Goal: Task Accomplishment & Management: Complete application form

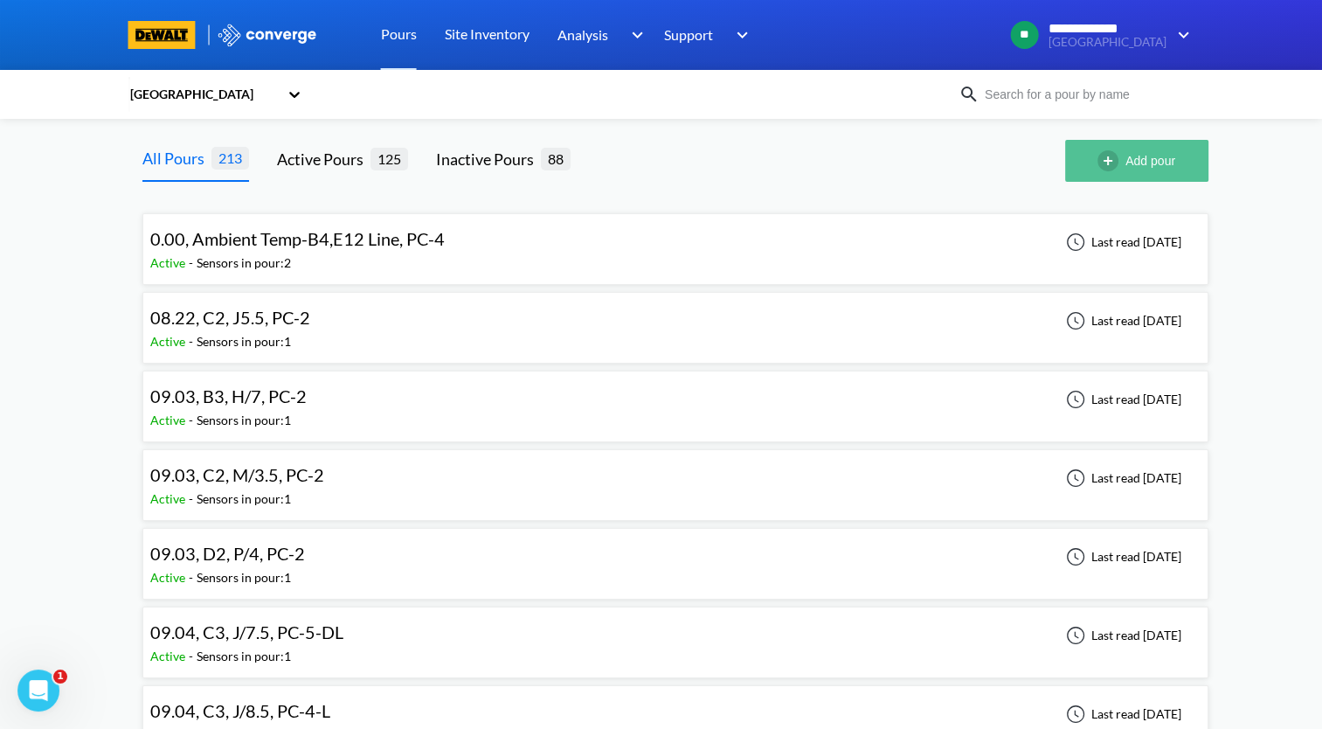
click at [1128, 163] on button "Add pour" at bounding box center [1136, 161] width 143 height 42
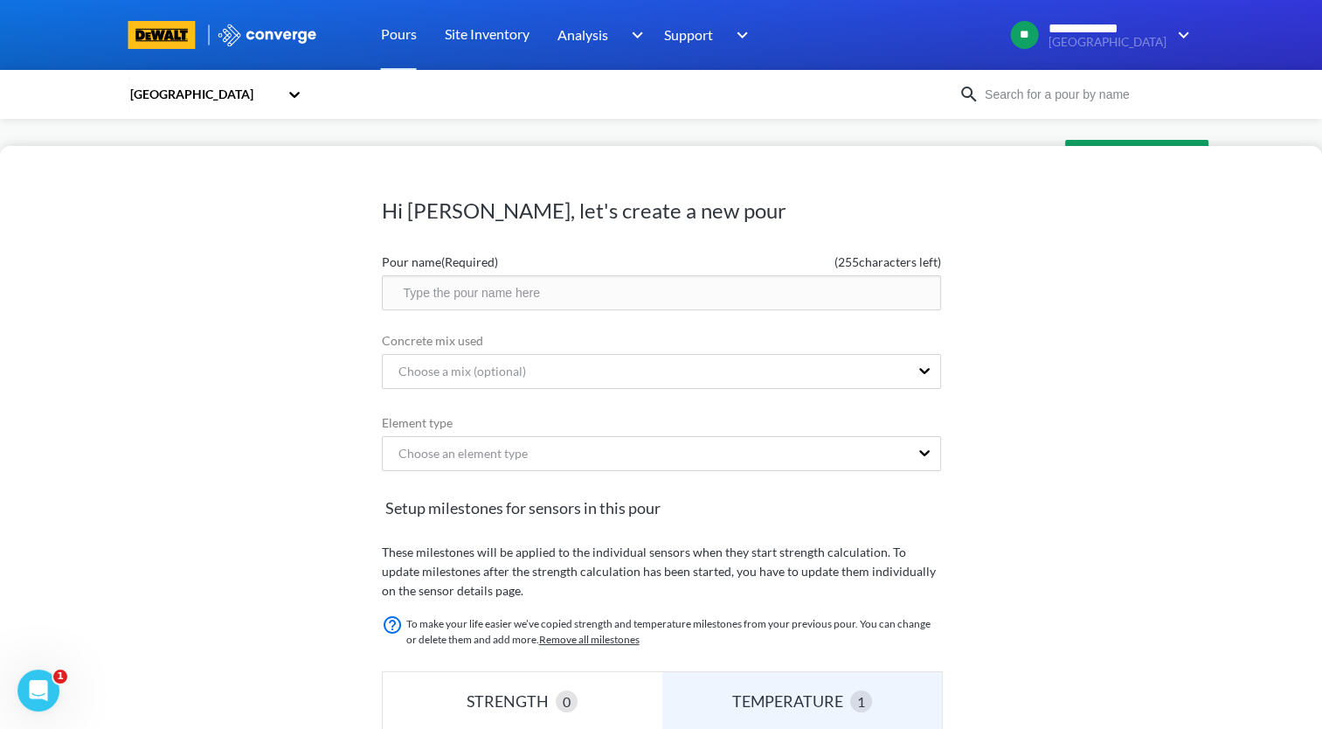
click at [600, 292] on input "text" at bounding box center [661, 292] width 559 height 35
type input "09.16, D2, 1E/ZE, PC-12-L"
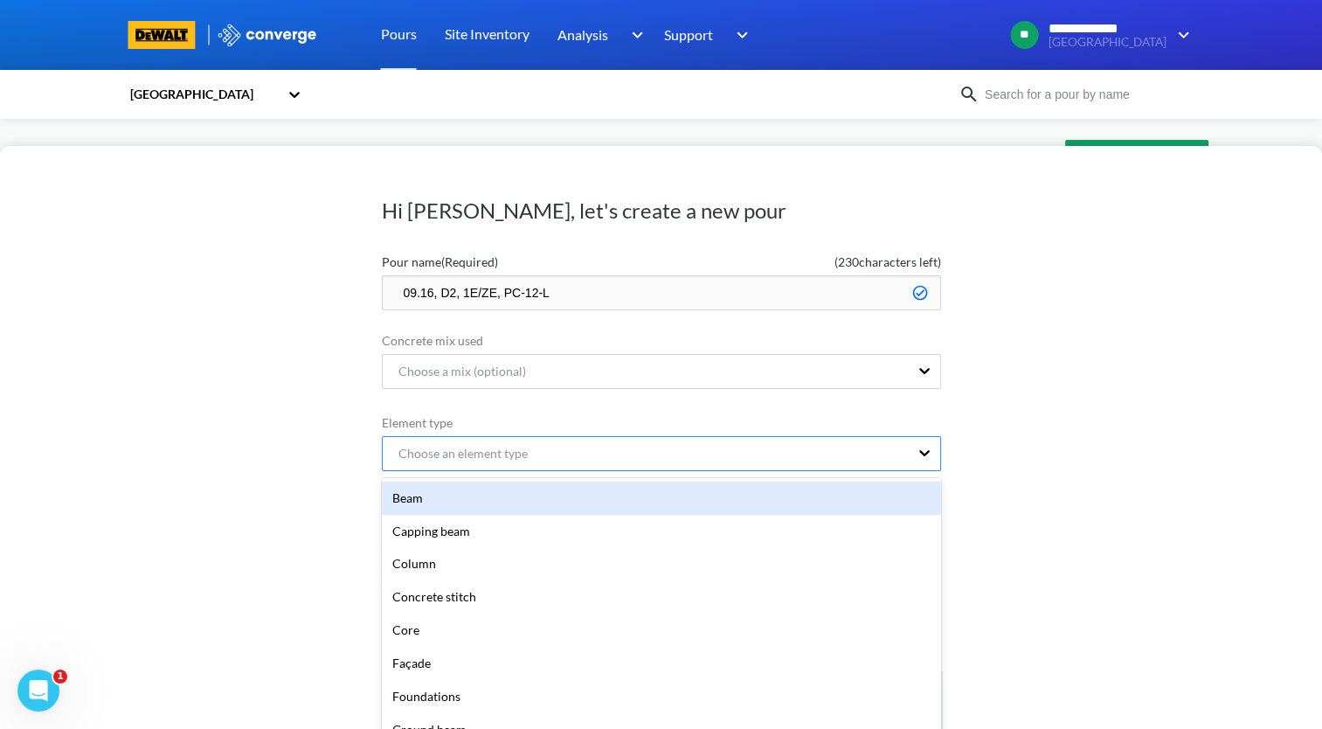
click at [639, 453] on div "option Beam focused, 1 of 20. 20 results available. Use Up and Down to choose o…" at bounding box center [661, 455] width 559 height 38
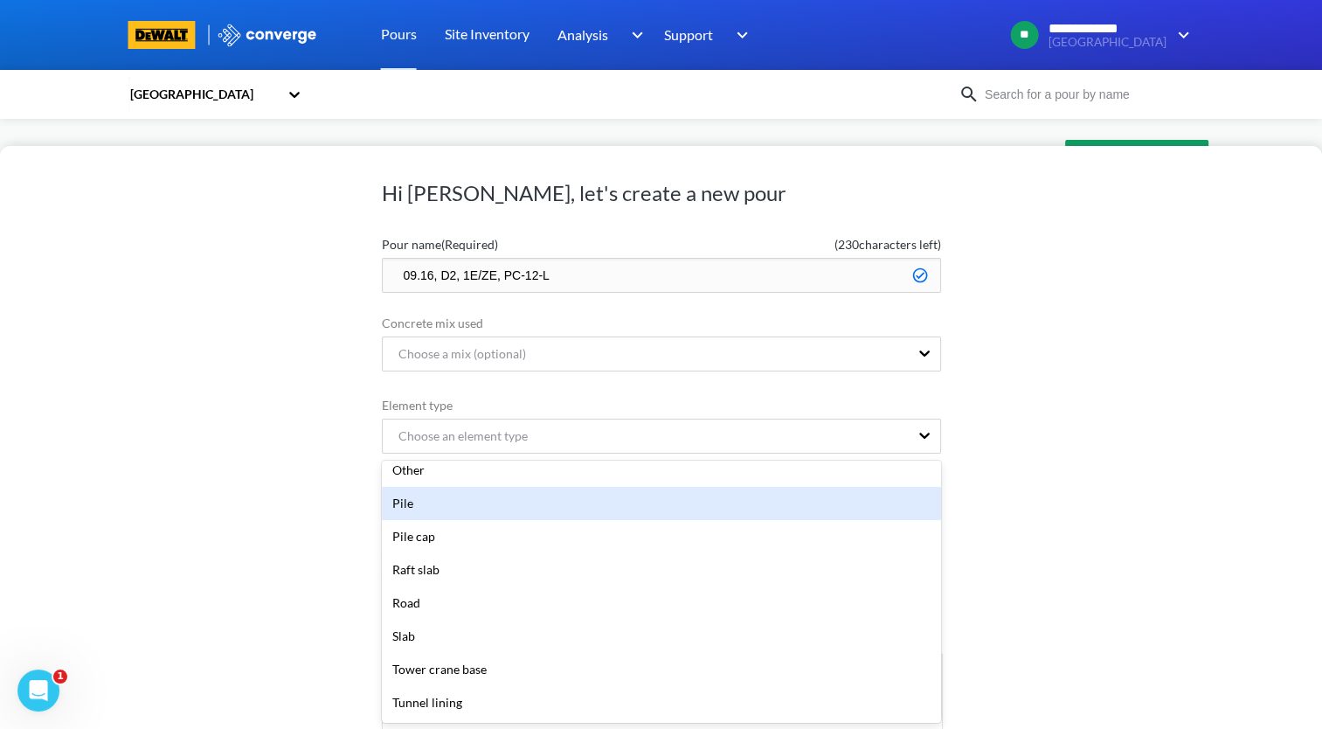
scroll to position [350, 0]
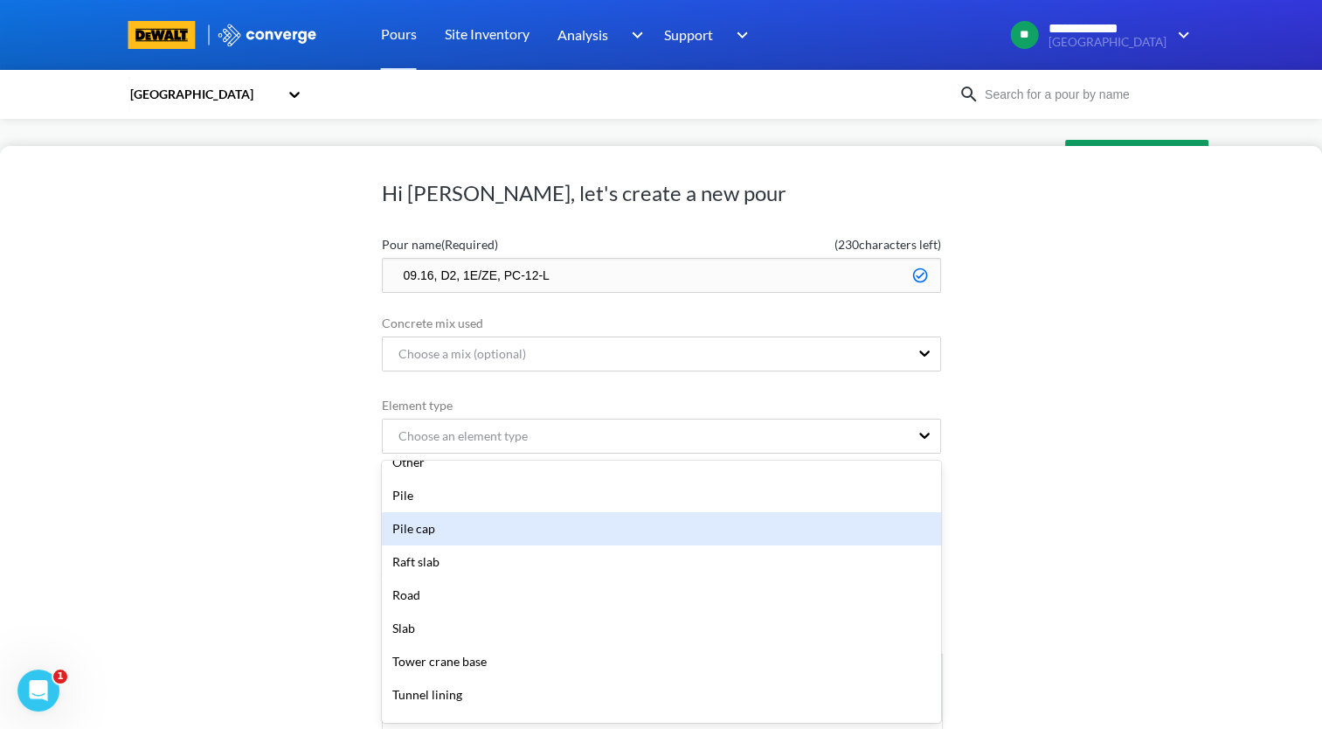
click at [504, 521] on div "Pile cap" at bounding box center [661, 528] width 559 height 33
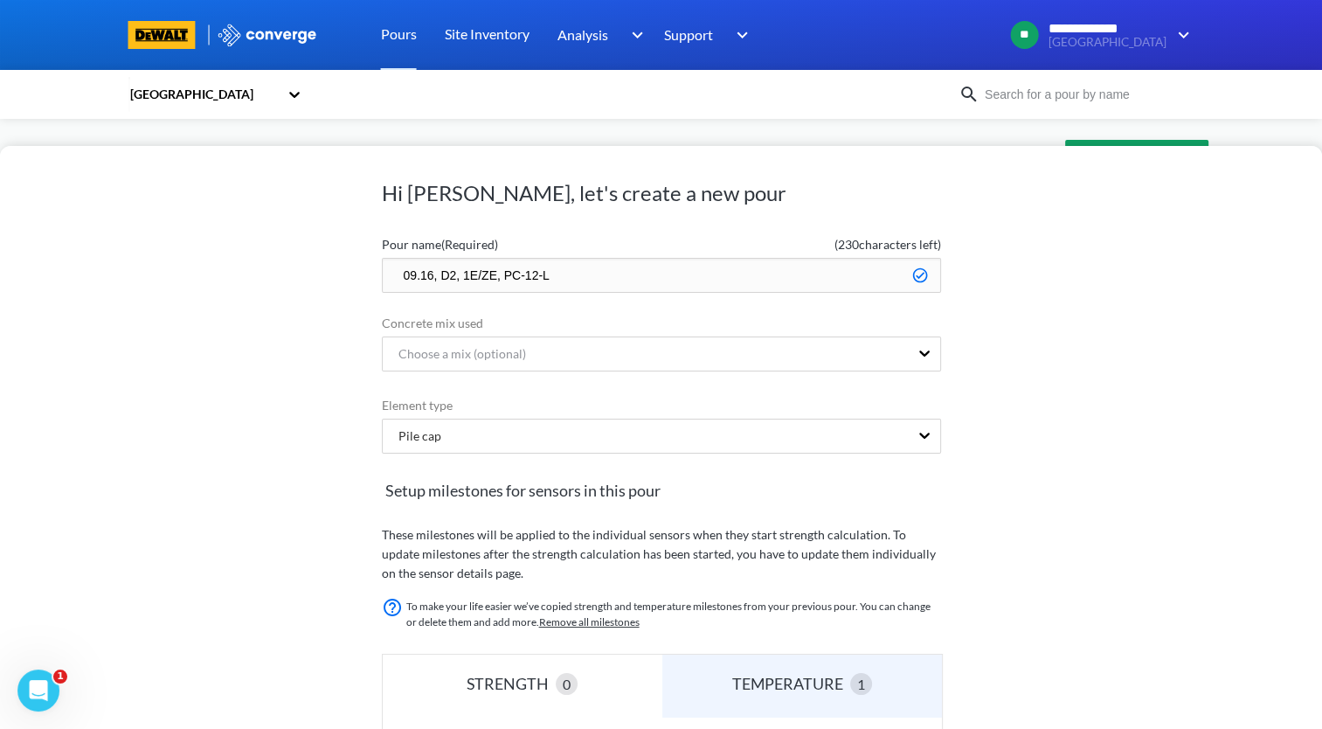
drag, startPoint x: 720, startPoint y: 278, endPoint x: 290, endPoint y: 277, distance: 430.0
click at [290, 277] on div "Hi [PERSON_NAME], let's create a new pour Pour name (Required) ( 230 characters…" at bounding box center [661, 437] width 1322 height 583
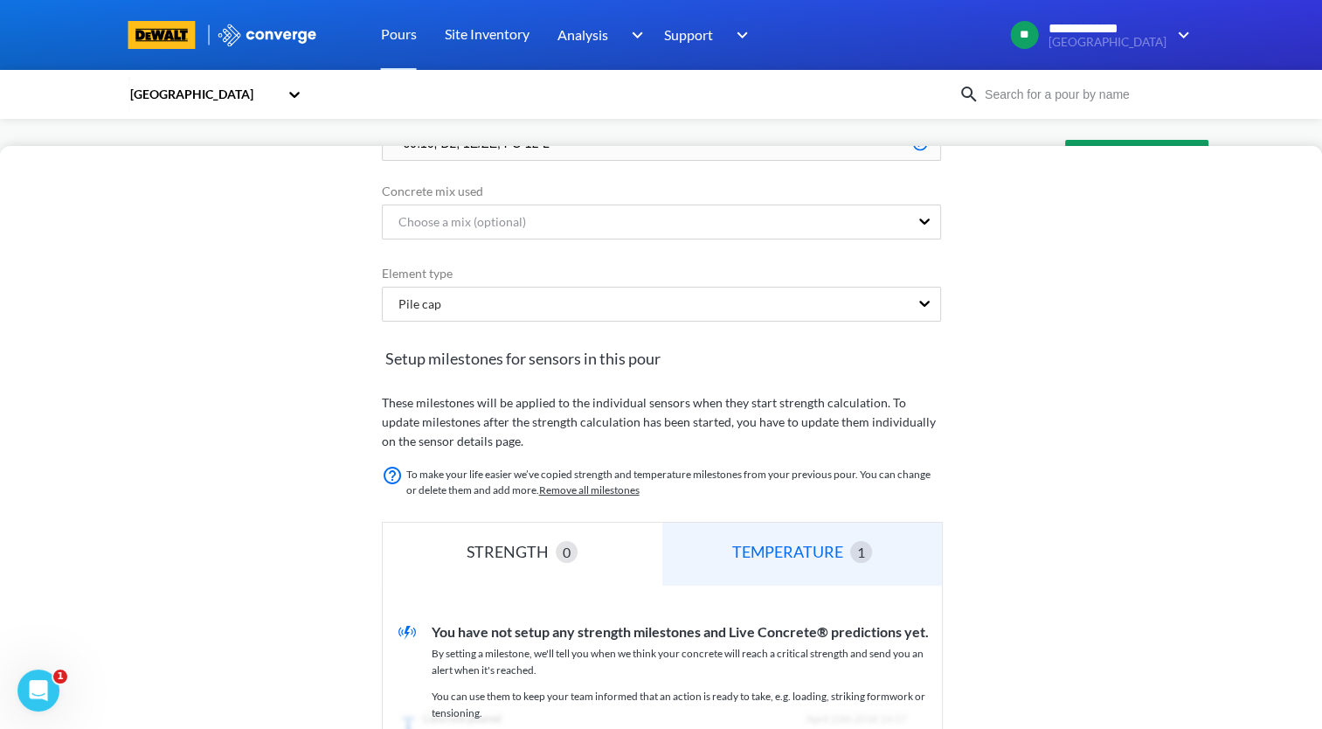
scroll to position [367, 0]
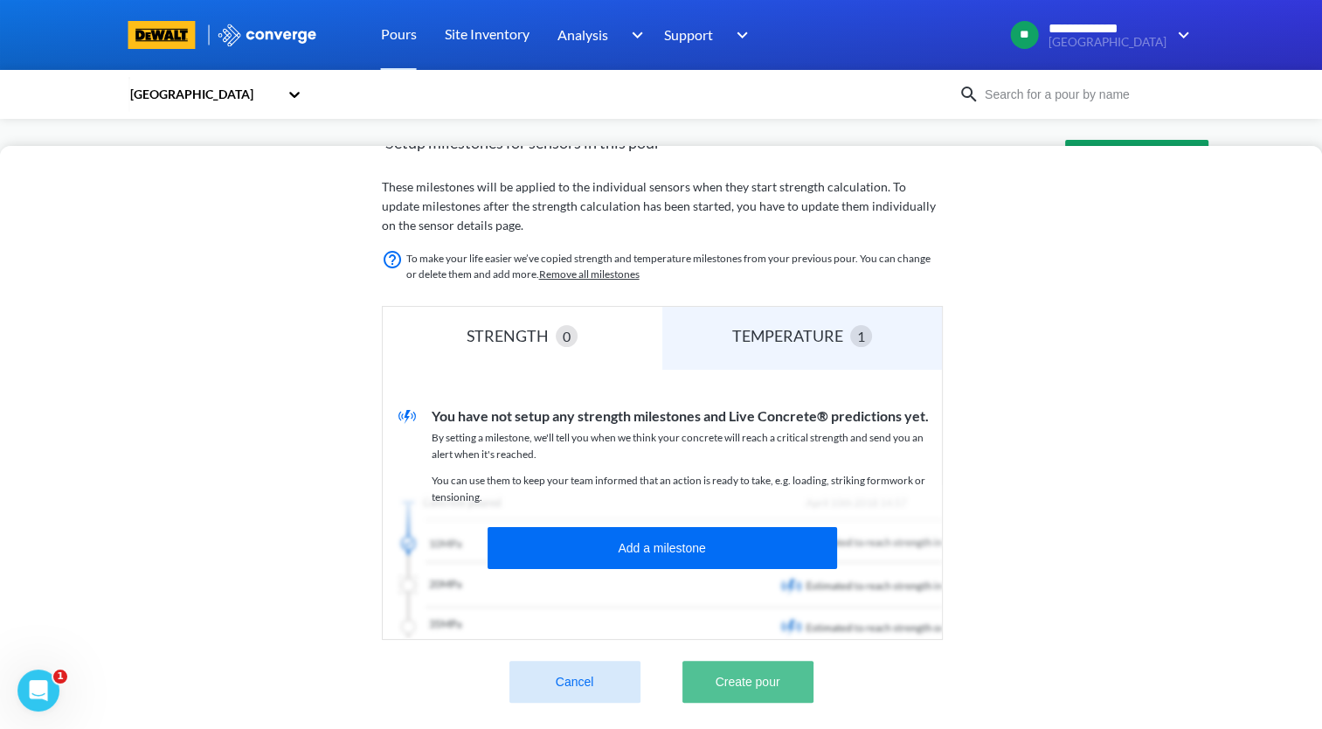
click at [765, 674] on button "Create pour" at bounding box center [748, 682] width 131 height 42
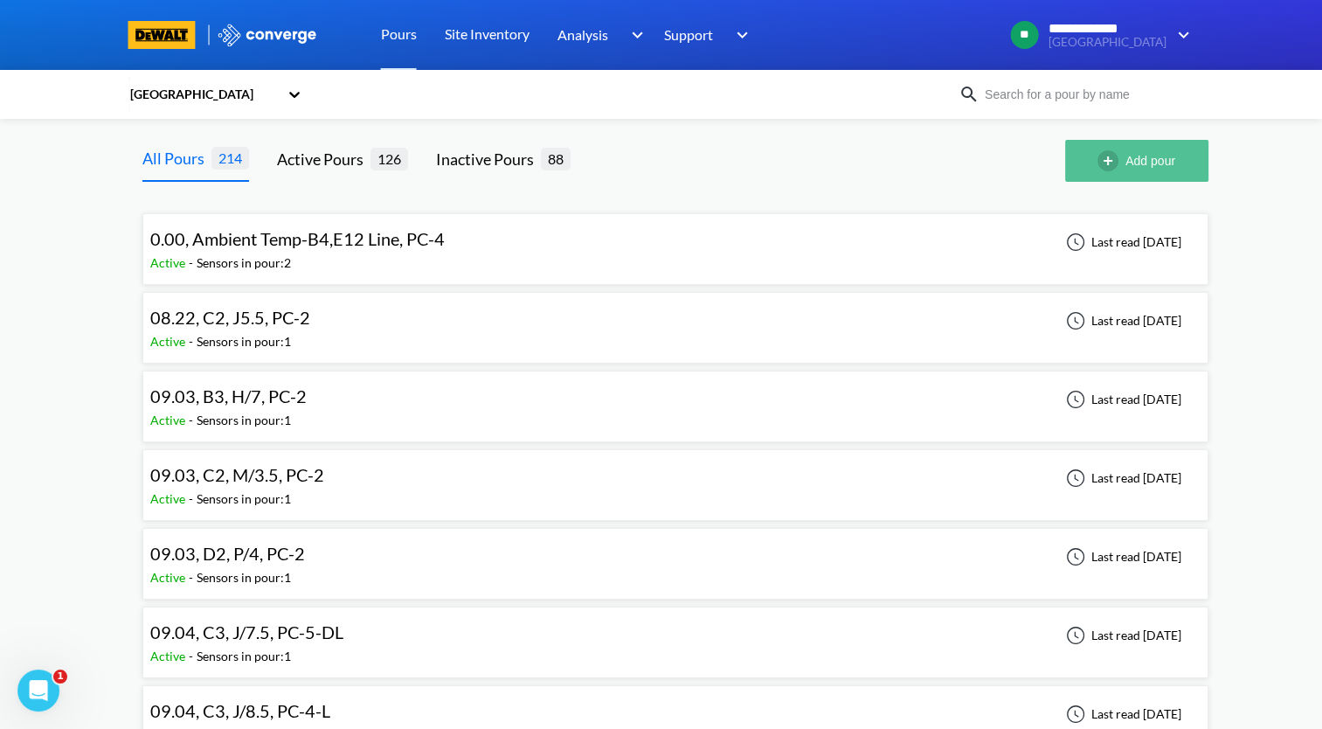
click at [1154, 167] on button "Add pour" at bounding box center [1136, 161] width 143 height 42
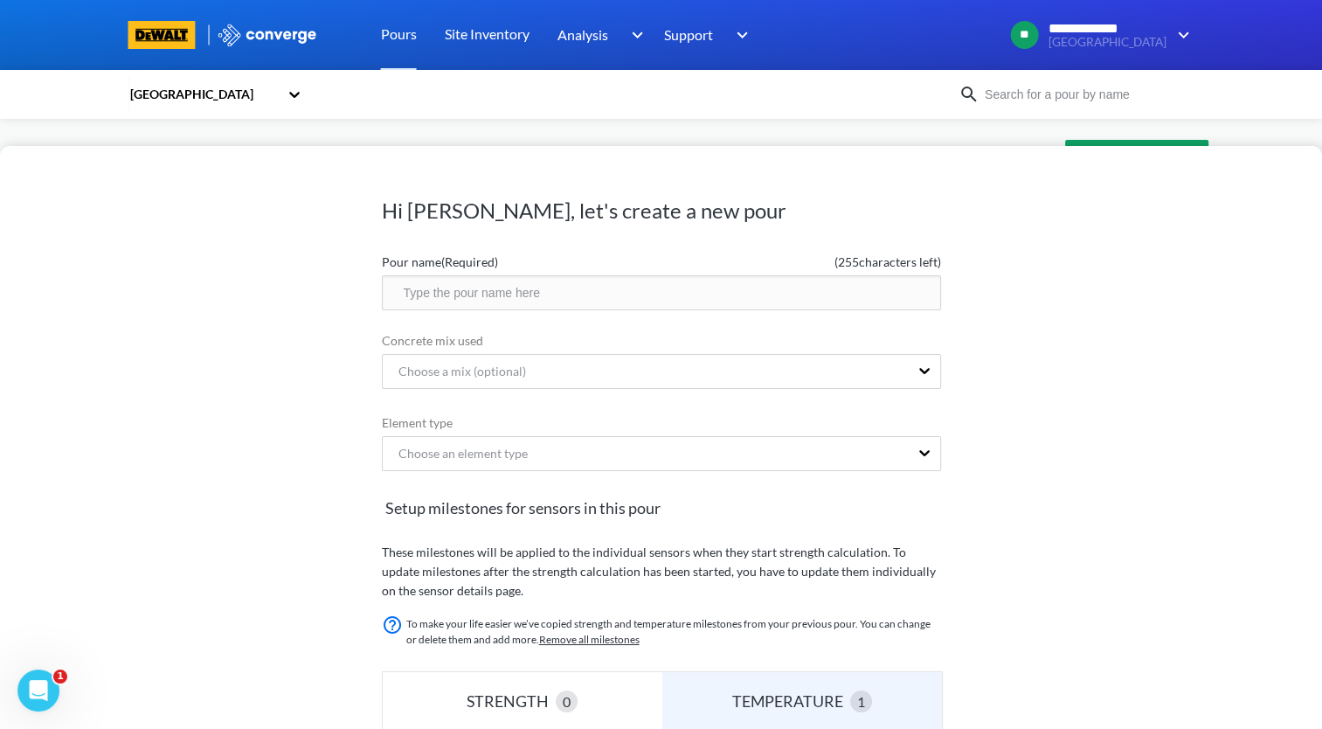
click at [571, 292] on input "text" at bounding box center [661, 292] width 559 height 35
paste input "09.16, D2, 1E/ZE, PC-12-L"
click at [496, 291] on input "09.16, D2, 1E/ZE, PC-12-L" at bounding box center [661, 292] width 559 height 35
type input "09.16, D2, 1E/AZE, PC-12-L"
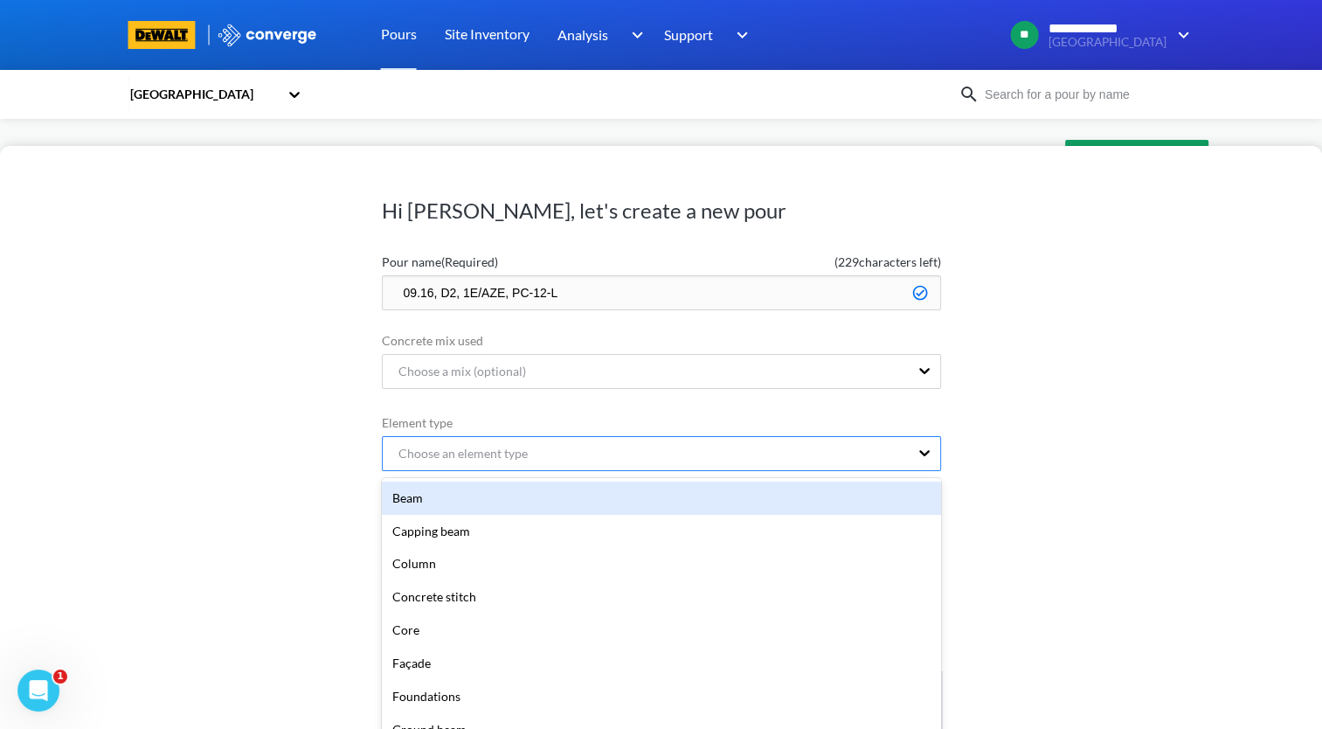
click at [666, 451] on div "Choose an element type" at bounding box center [646, 453] width 526 height 33
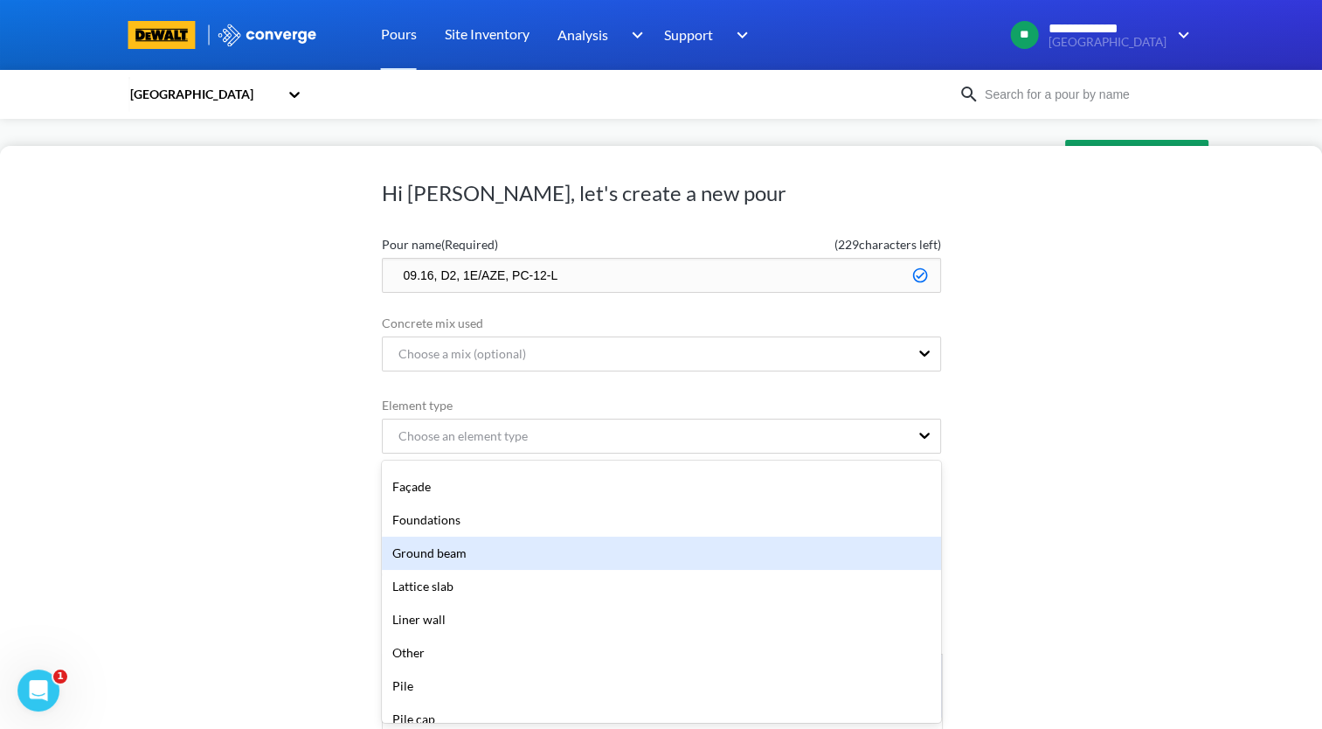
scroll to position [262, 0]
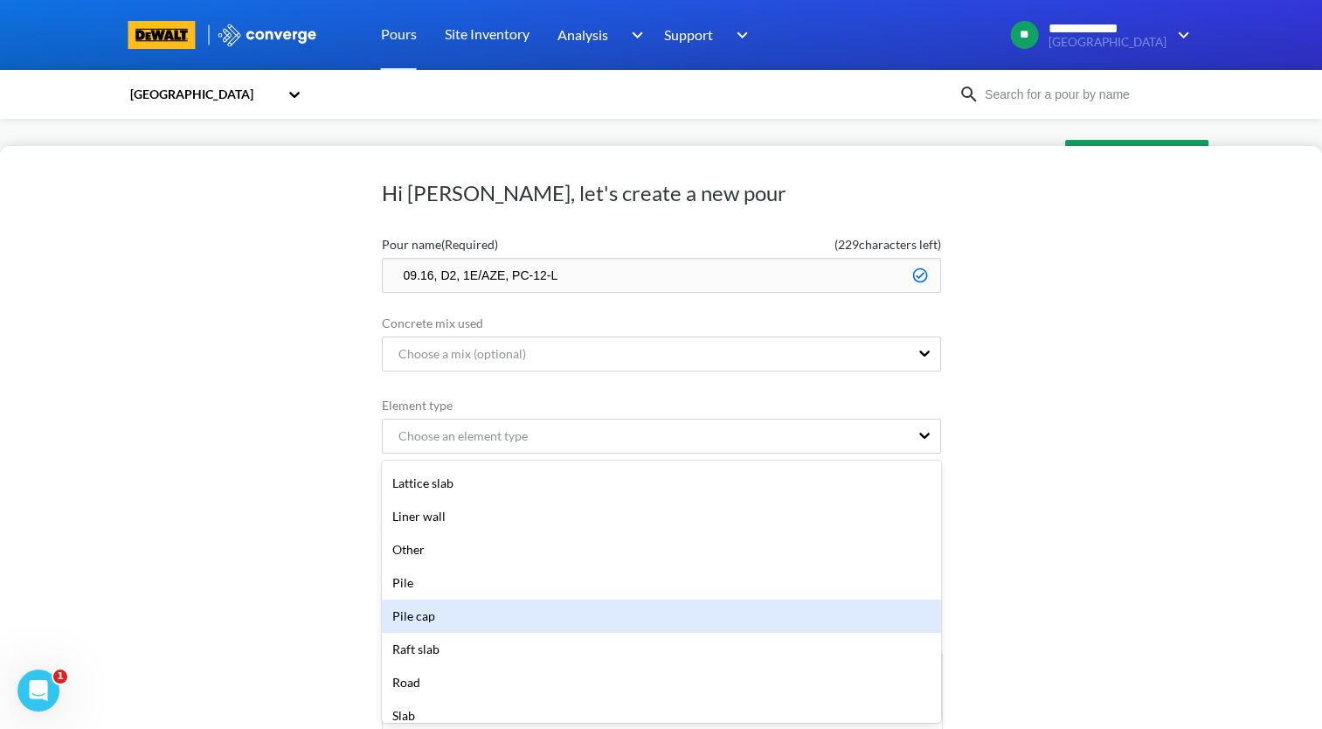
click at [565, 613] on div "Pile cap" at bounding box center [661, 615] width 559 height 33
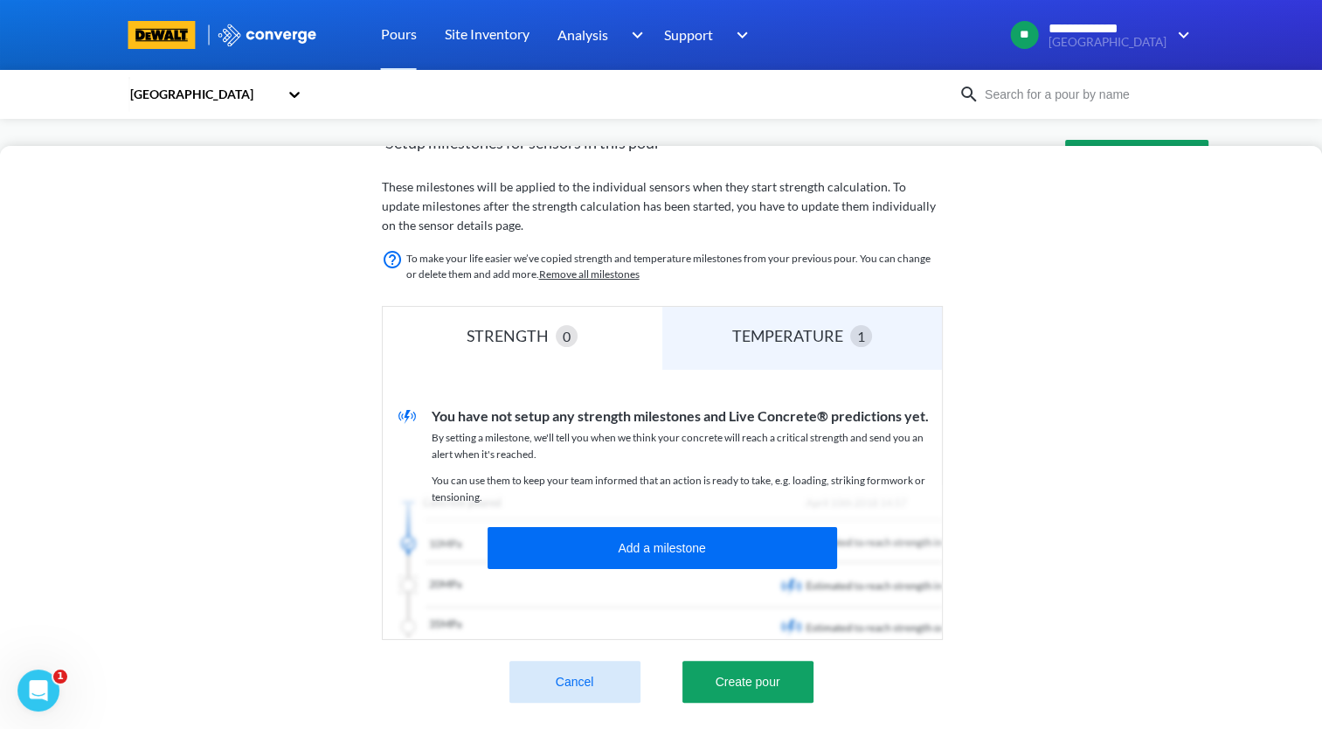
scroll to position [367, 0]
click at [745, 669] on button "Create pour" at bounding box center [748, 682] width 131 height 42
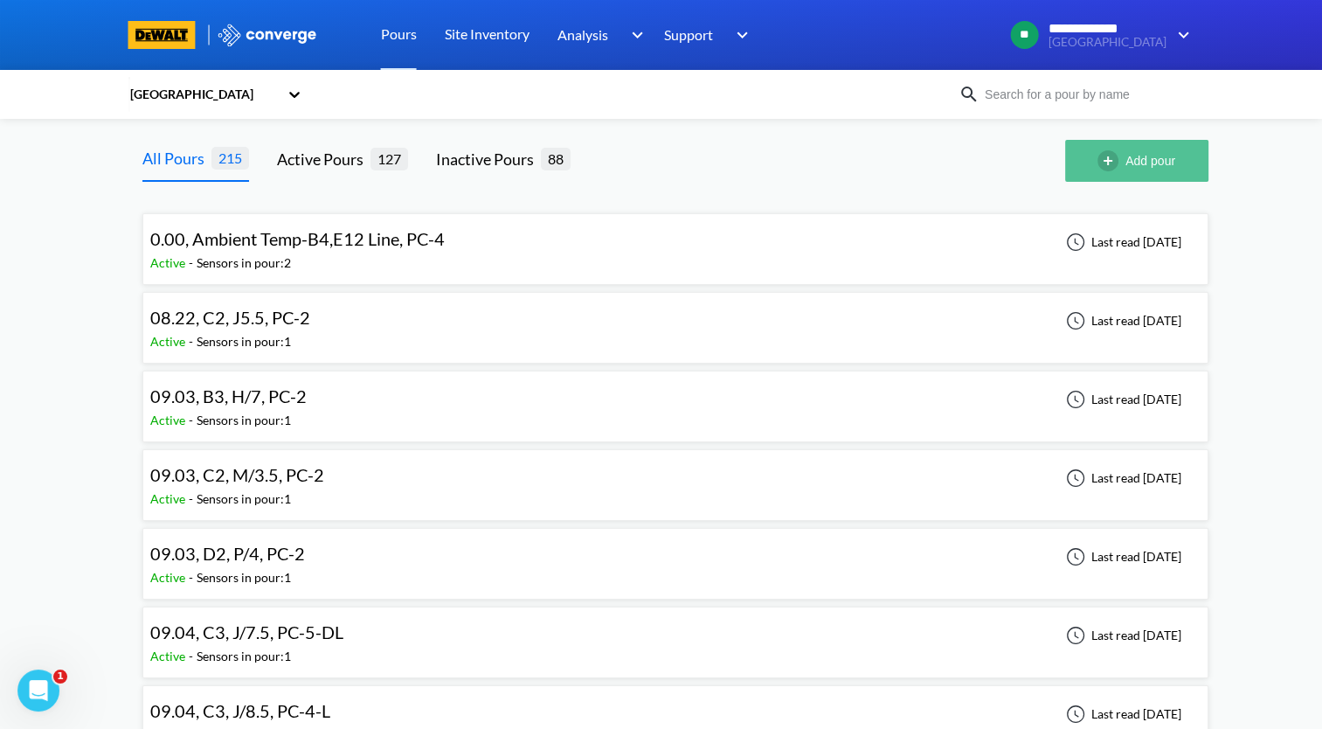
click at [1129, 149] on button "Add pour" at bounding box center [1136, 161] width 143 height 42
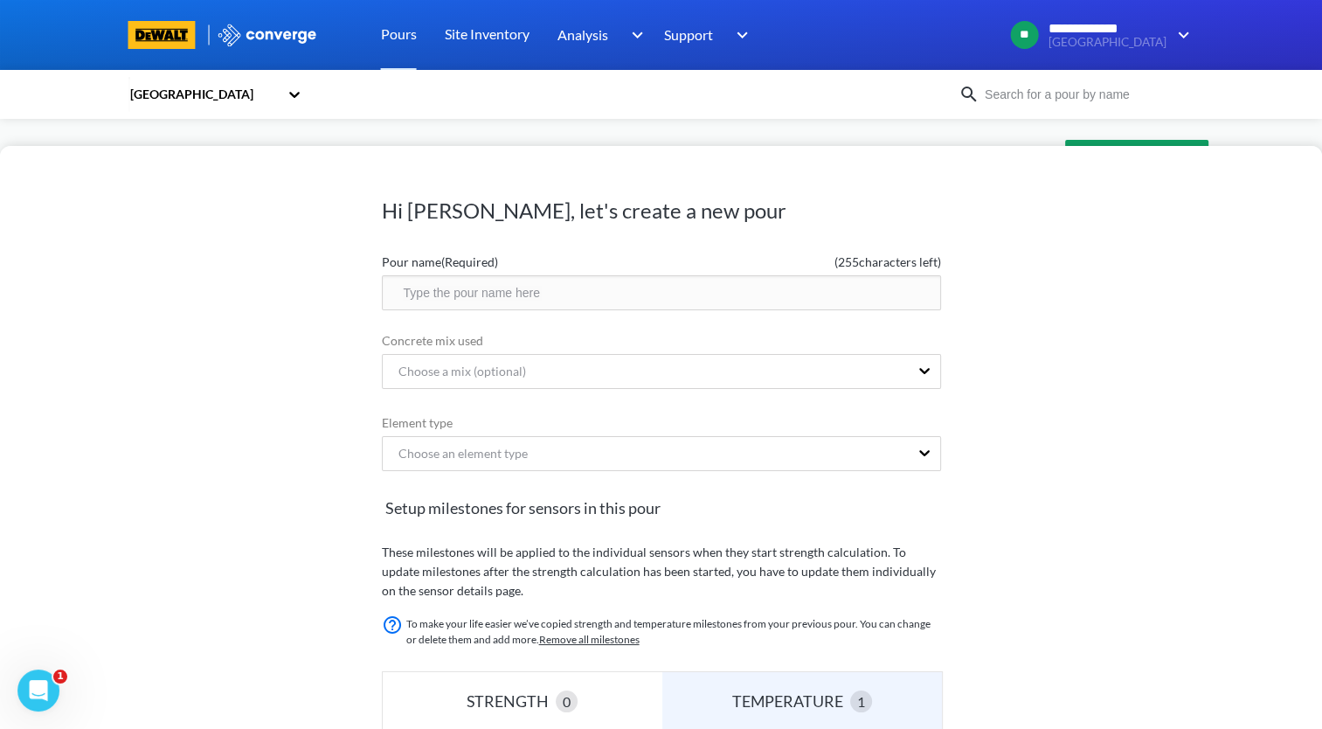
click at [586, 290] on input "text" at bounding box center [661, 292] width 559 height 35
paste input "09.16, D2, 1E/ZE, PC-12-L"
click at [540, 293] on input "09.16, D2, 1E/ZE, PC-12-L" at bounding box center [661, 292] width 559 height 35
drag, startPoint x: 494, startPoint y: 292, endPoint x: 501, endPoint y: 299, distance: 9.9
click at [494, 292] on input "09.16, D2, 1E/ZE, PC-4-L" at bounding box center [661, 292] width 559 height 35
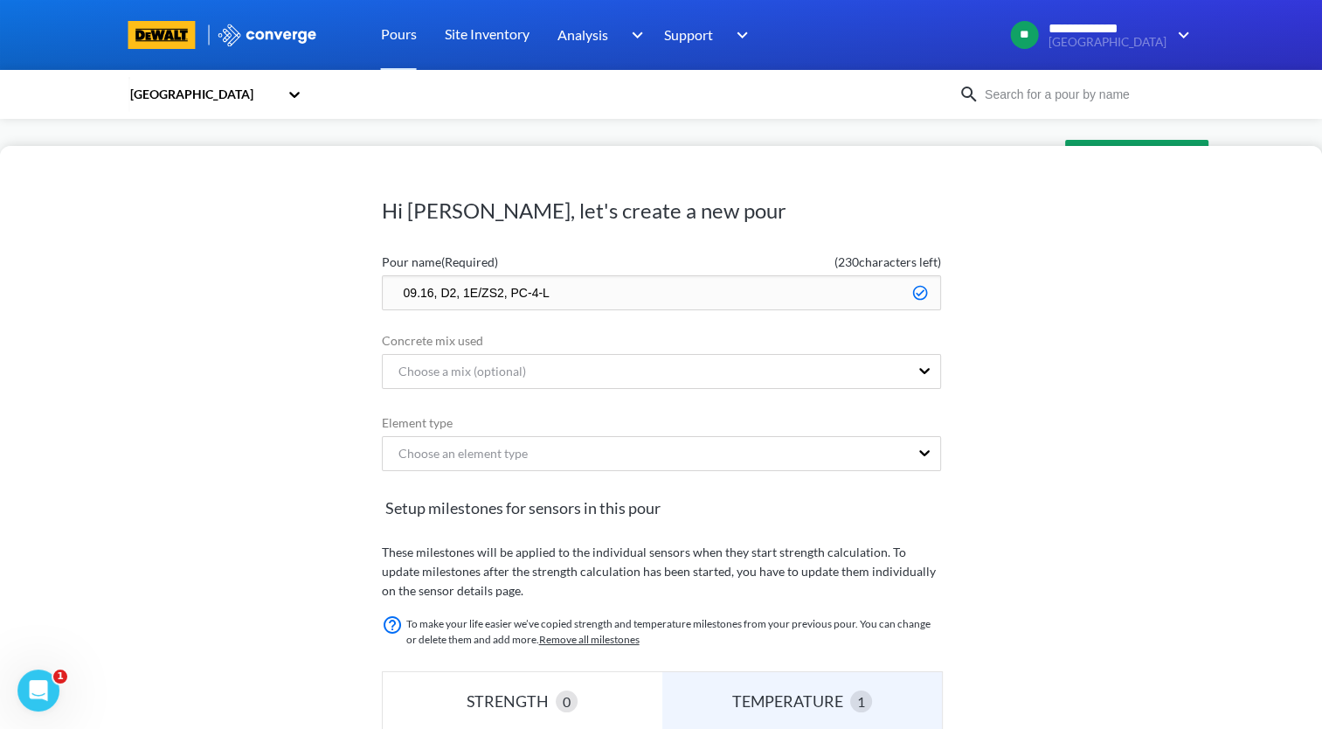
drag, startPoint x: 588, startPoint y: 295, endPoint x: 277, endPoint y: 340, distance: 314.3
click at [277, 340] on div "Hi [PERSON_NAME], let's create a new pour Pour name (Required) ( 230 characters…" at bounding box center [661, 437] width 1322 height 583
type input "09.16, D2, 1E/ZS2, PC-4-L"
click at [724, 457] on form "Pour name (Required) ( 230 characters left) 09.16, D2, 1E/ZS2, PC-4-L Concrete …" at bounding box center [661, 657] width 559 height 822
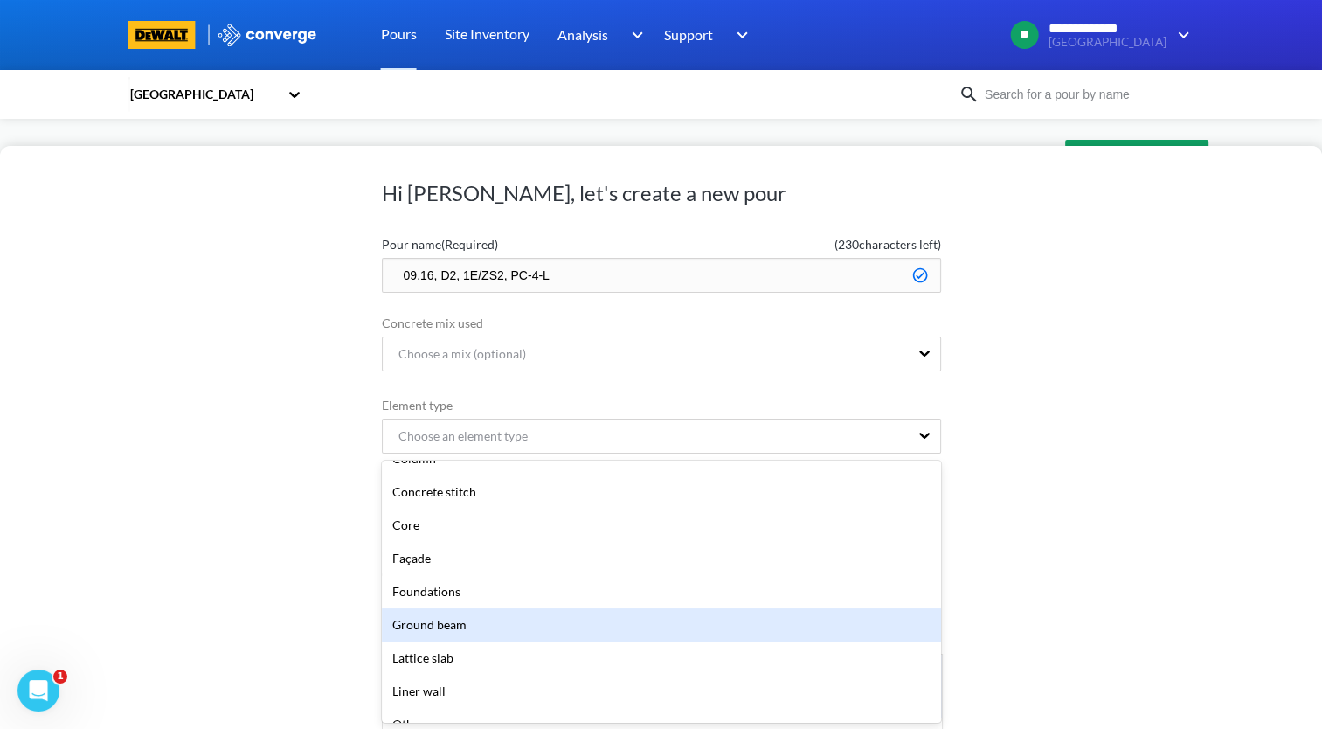
scroll to position [175, 0]
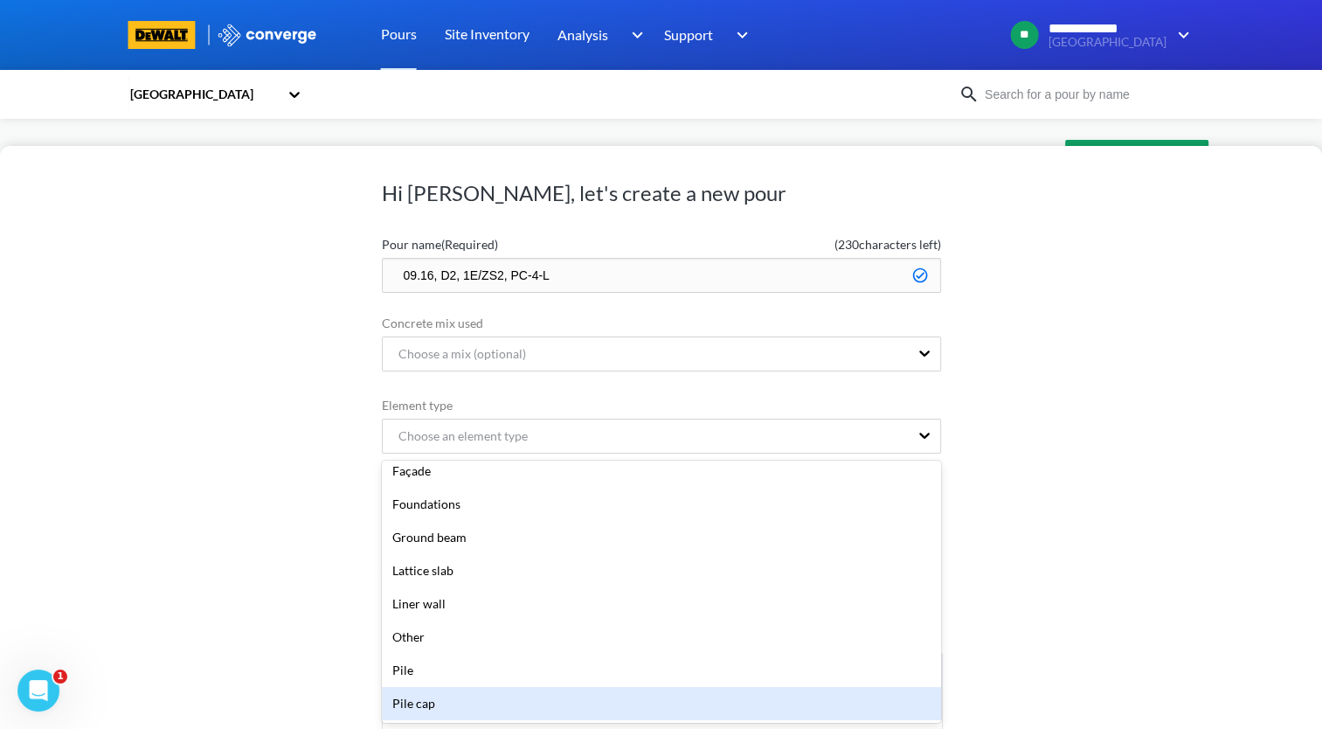
click at [655, 701] on div "Pile cap" at bounding box center [661, 703] width 559 height 33
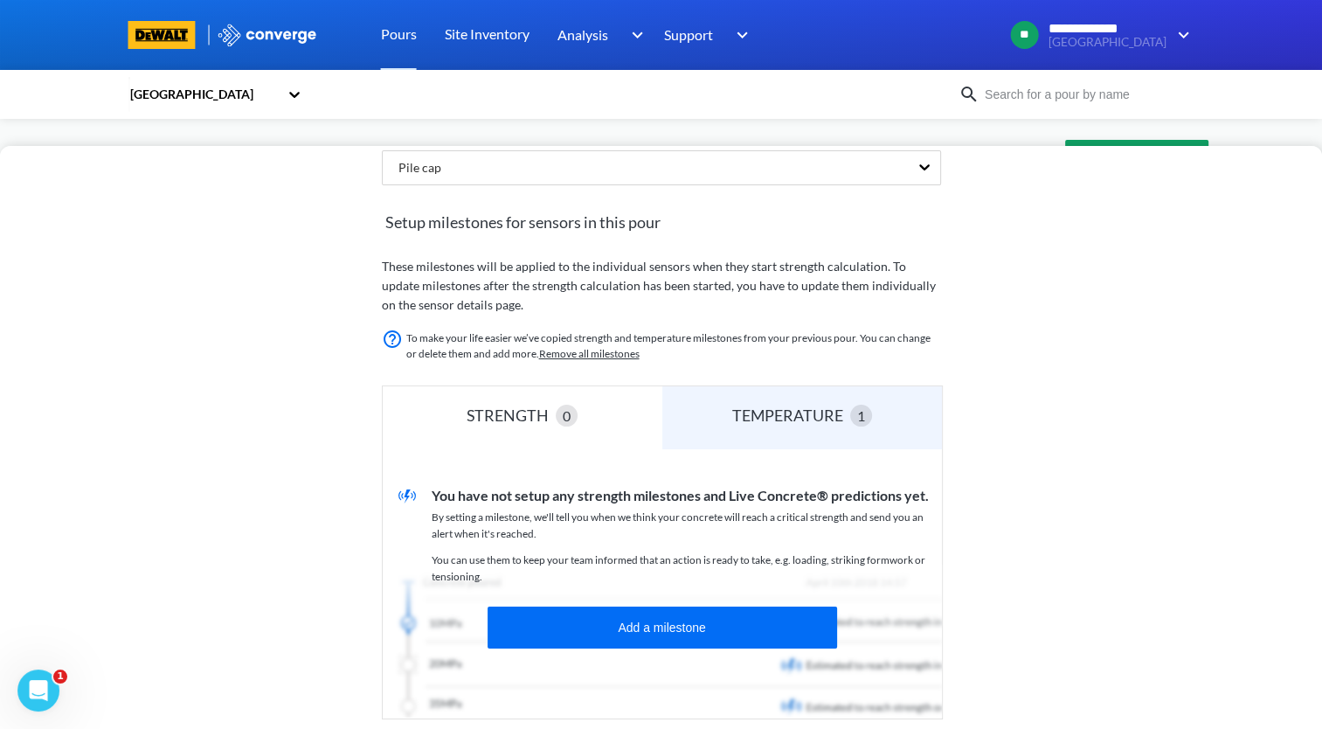
scroll to position [378, 0]
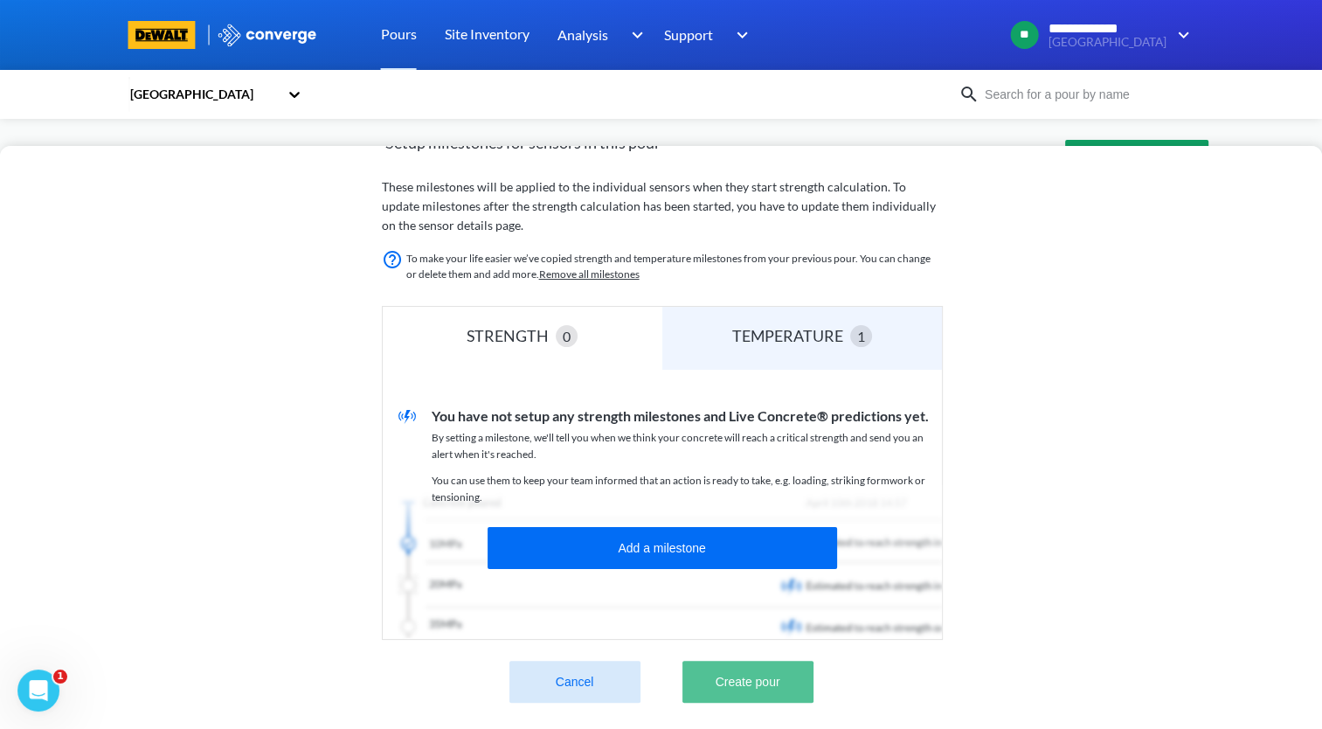
click at [800, 675] on button "Create pour" at bounding box center [748, 682] width 131 height 42
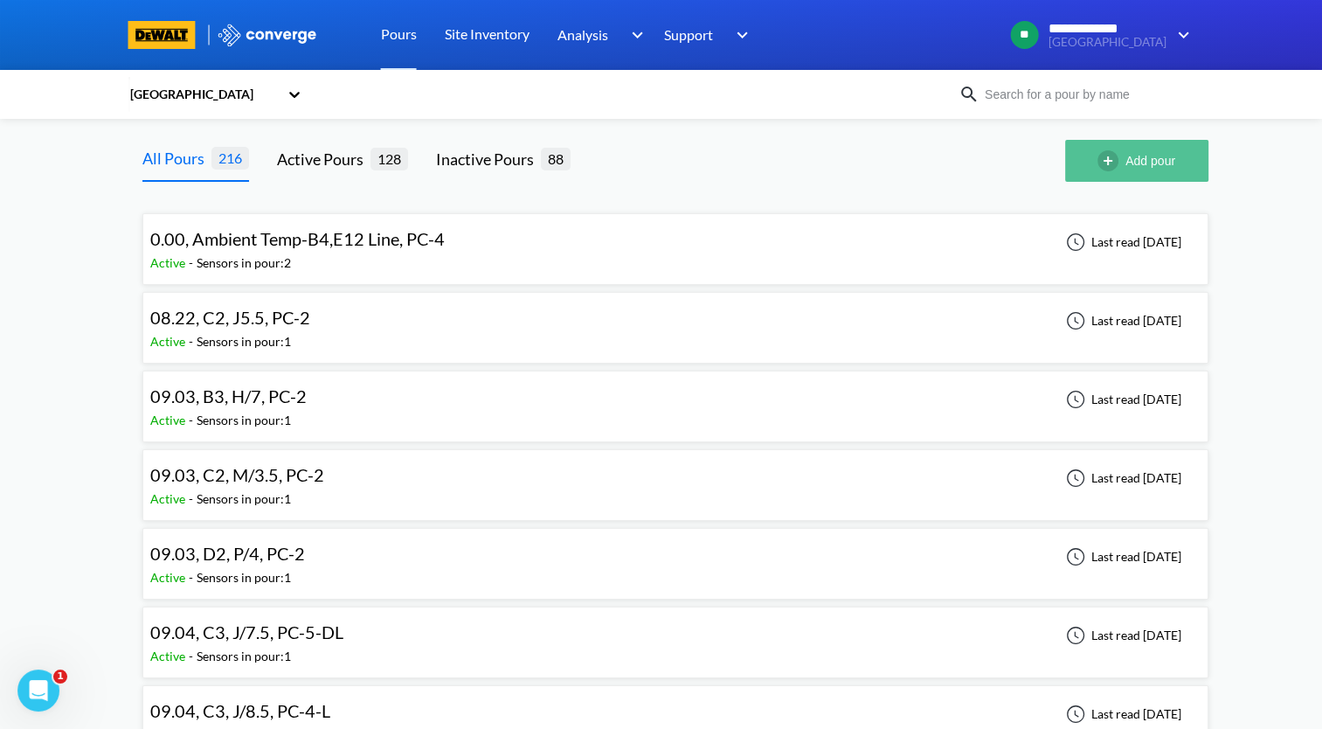
drag, startPoint x: 1117, startPoint y: 159, endPoint x: 1091, endPoint y: 165, distance: 26.9
click at [1117, 159] on img "button" at bounding box center [1112, 160] width 28 height 21
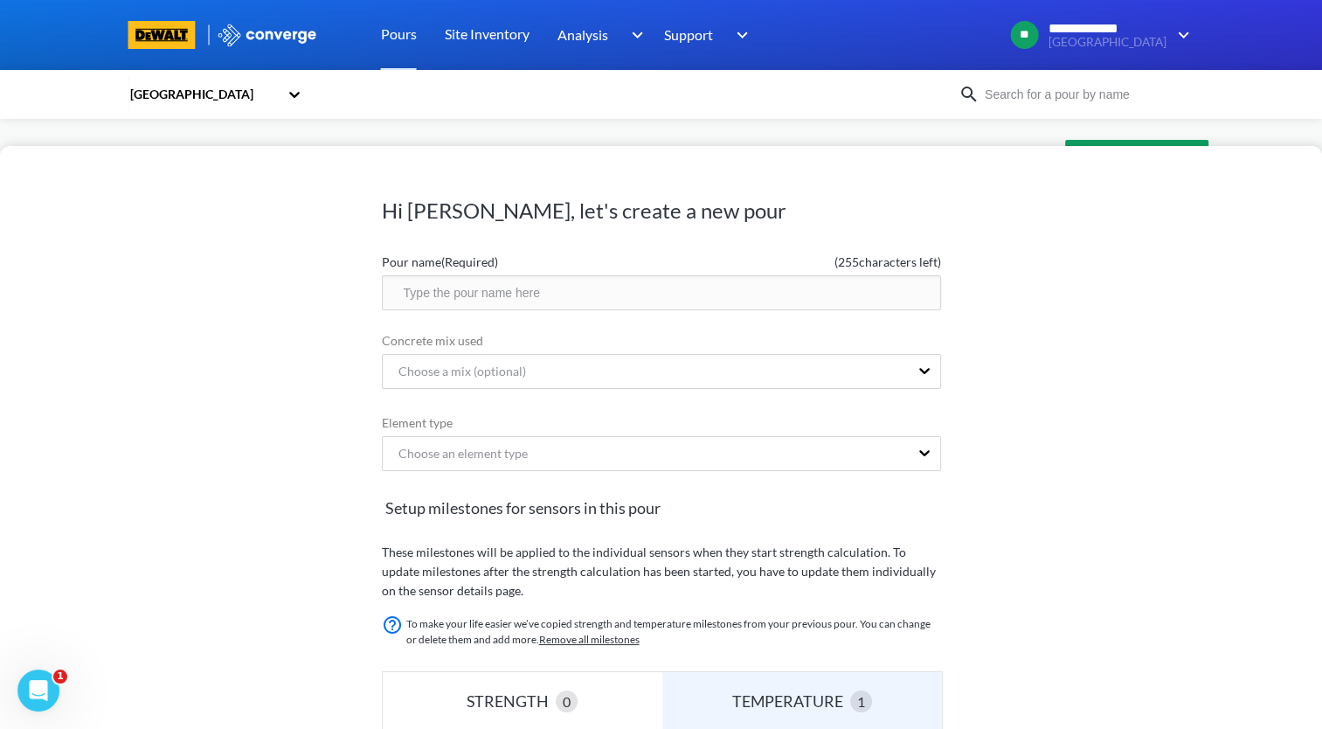
click at [745, 294] on input "text" at bounding box center [661, 292] width 559 height 35
paste input "09.16, D2, 1E/ZS2, PC-4-L"
click at [499, 293] on input "09.16, D2, 1E/ZS2, PC-4-L" at bounding box center [661, 292] width 559 height 35
type input "09.16, D2, 1E/CE, PC-4-L"
click at [699, 448] on div "Choose an element type" at bounding box center [646, 453] width 526 height 33
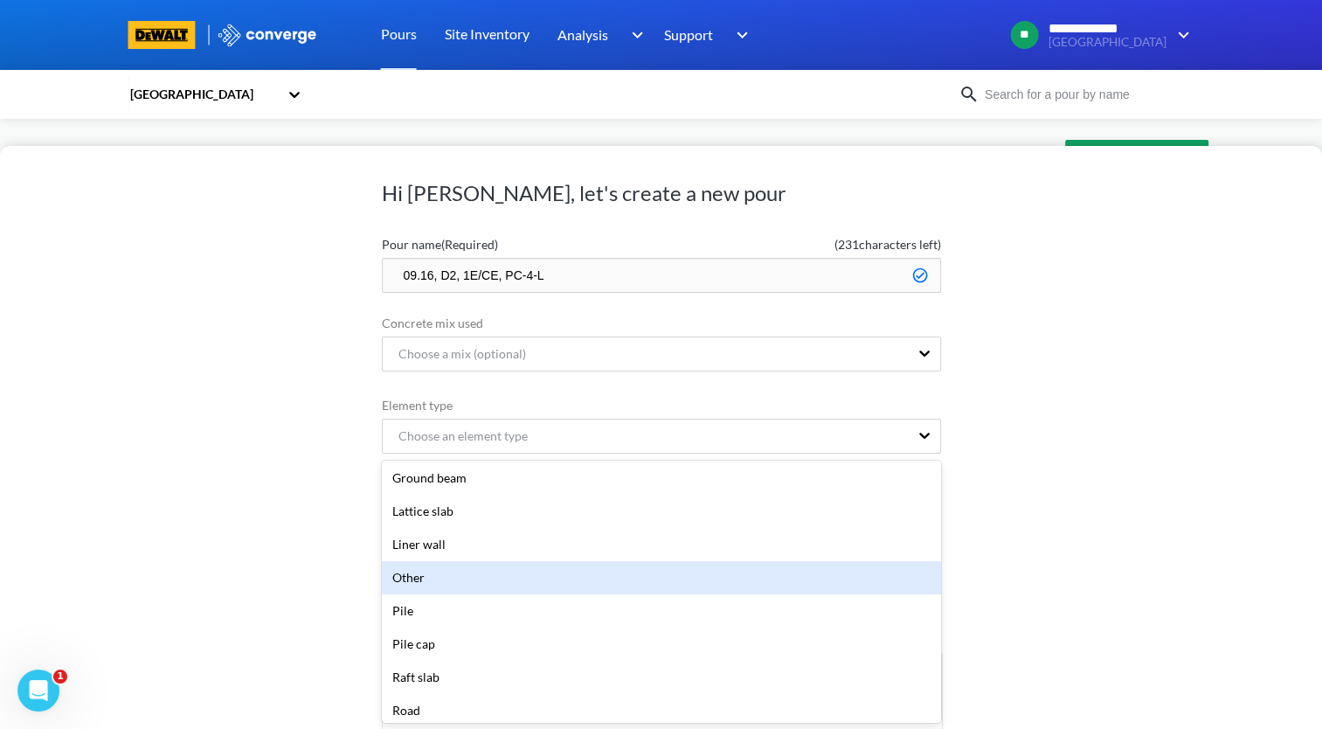
scroll to position [262, 0]
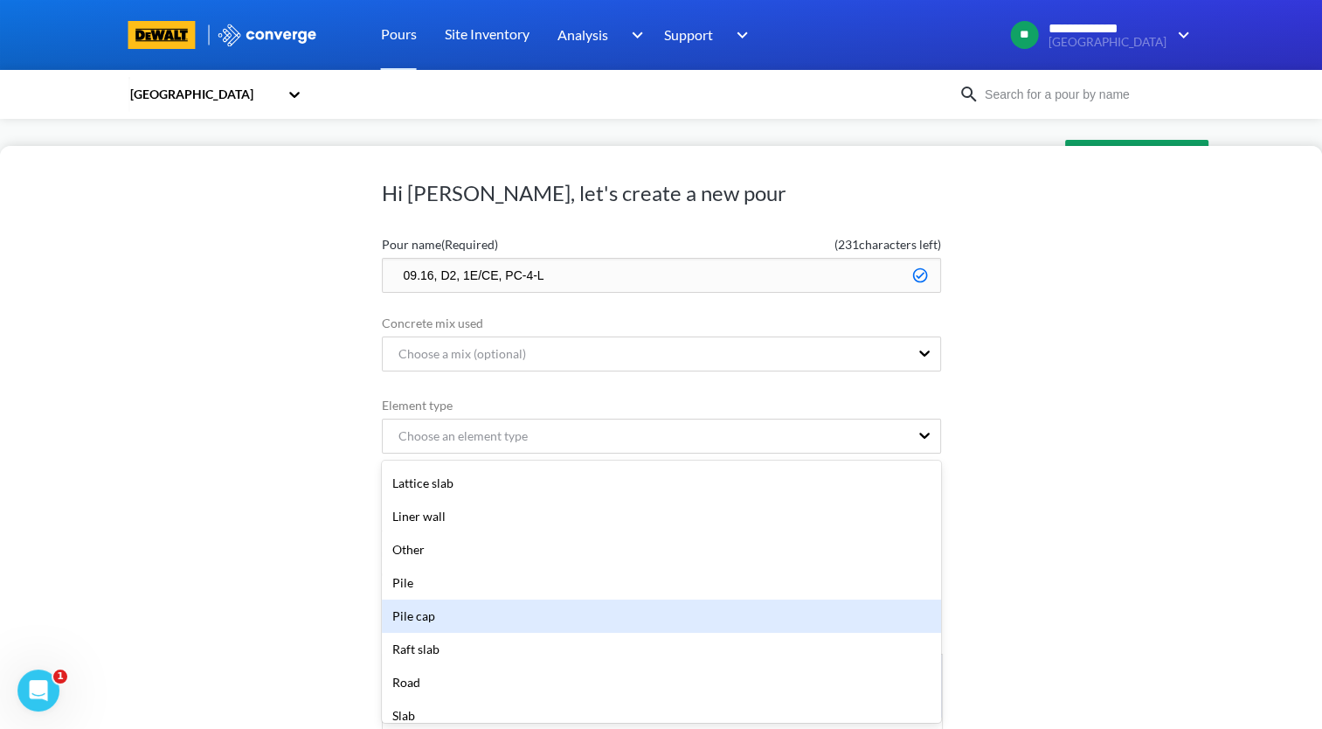
click at [608, 626] on div "Pile cap" at bounding box center [661, 615] width 559 height 33
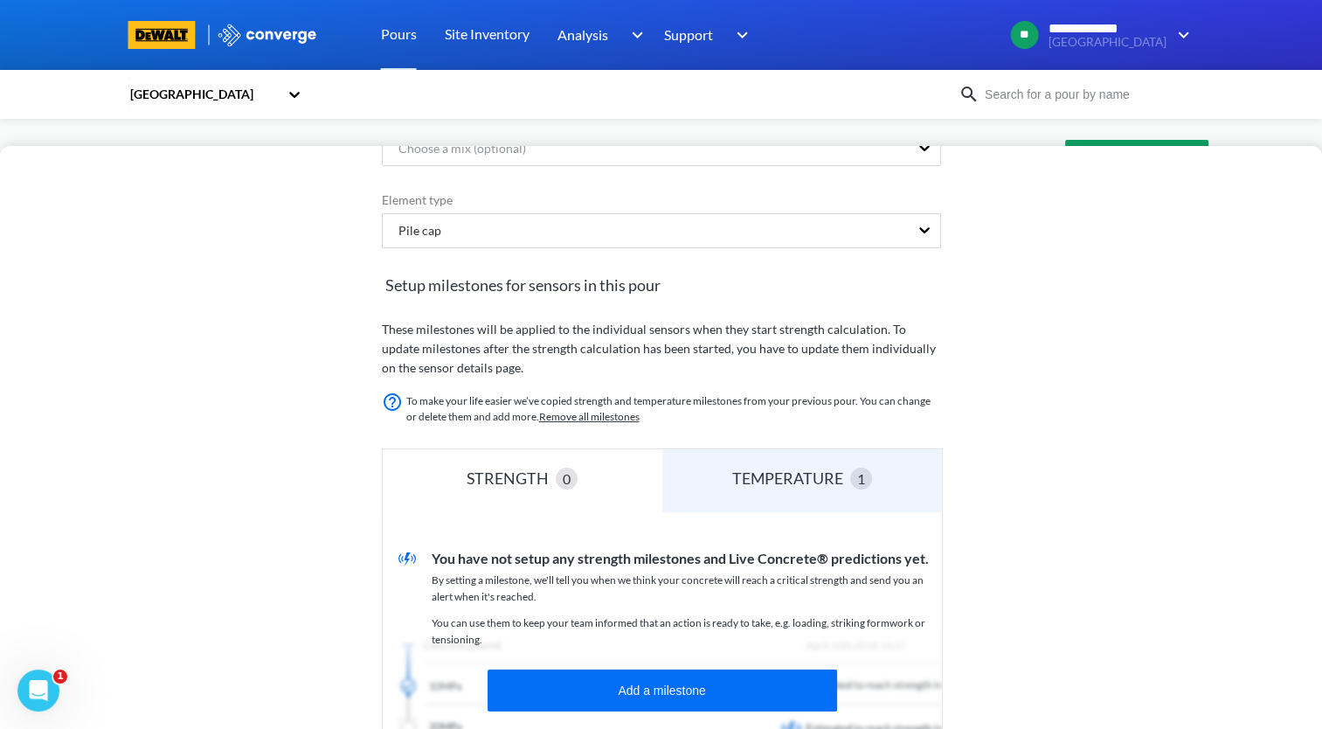
scroll to position [367, 0]
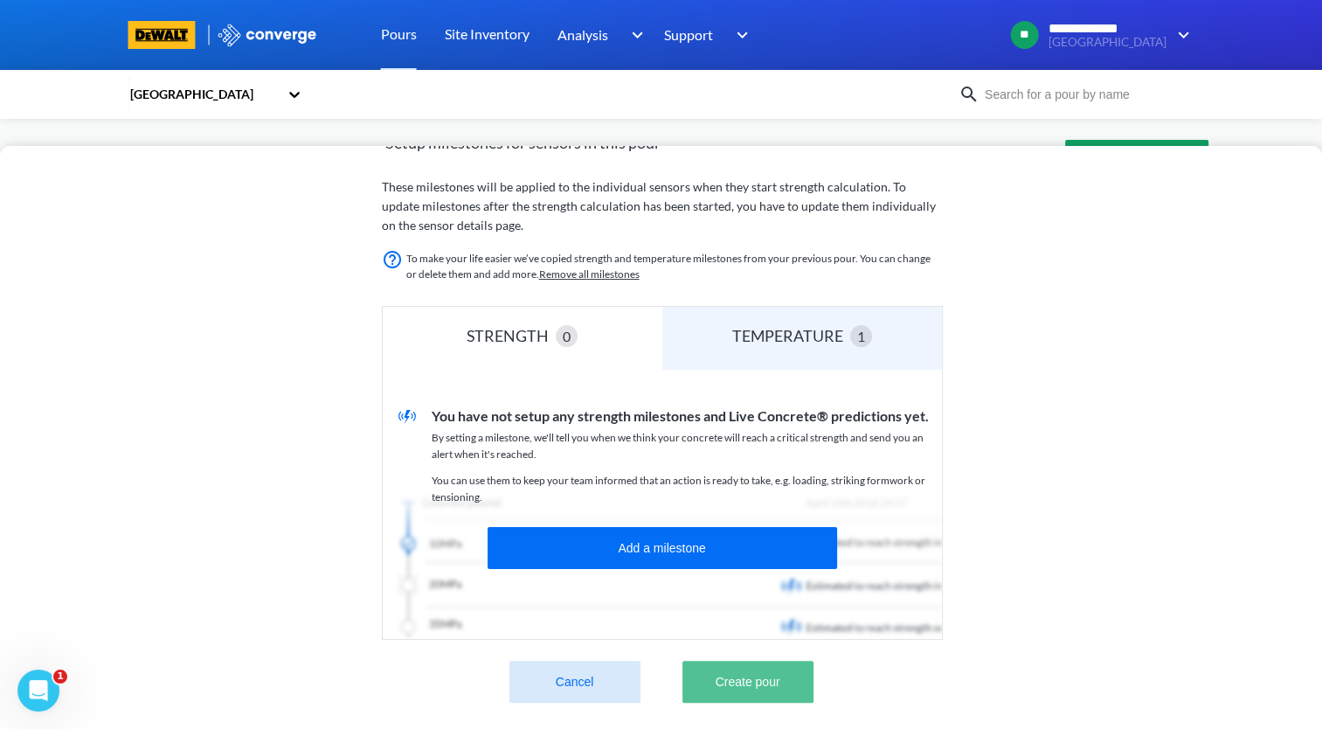
click at [780, 691] on button "Create pour" at bounding box center [748, 682] width 131 height 42
